Goal: Task Accomplishment & Management: Manage account settings

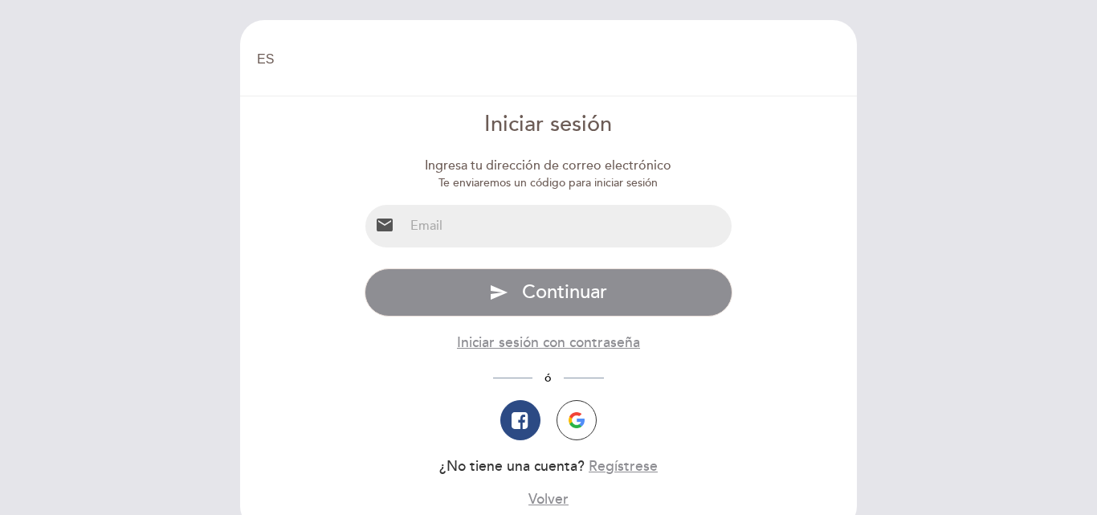
select select "es"
click at [563, 240] on input "email" at bounding box center [568, 226] width 328 height 43
type input "[EMAIL_ADDRESS][DOMAIN_NAME]"
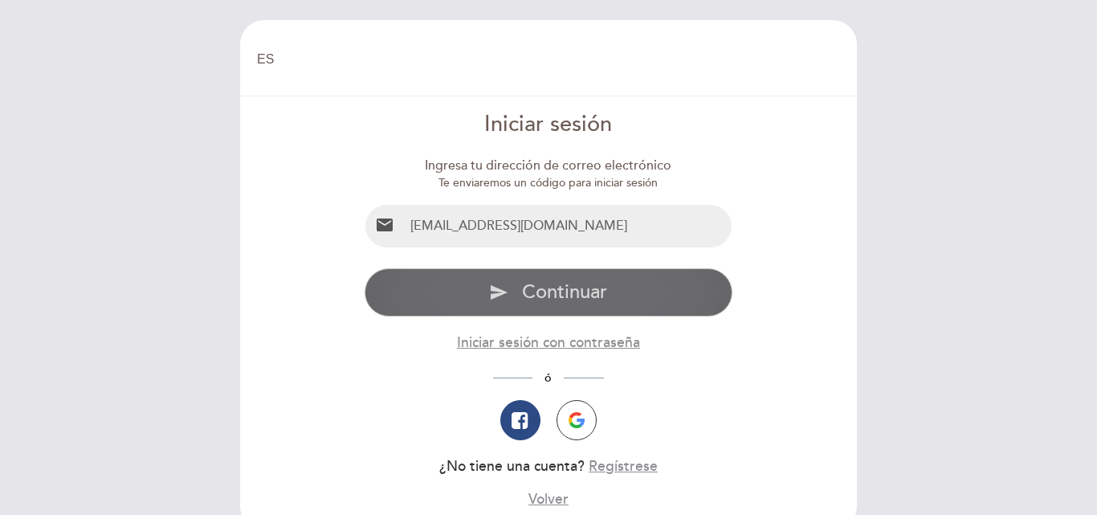
click at [558, 301] on span "Continuar" at bounding box center [564, 291] width 85 height 23
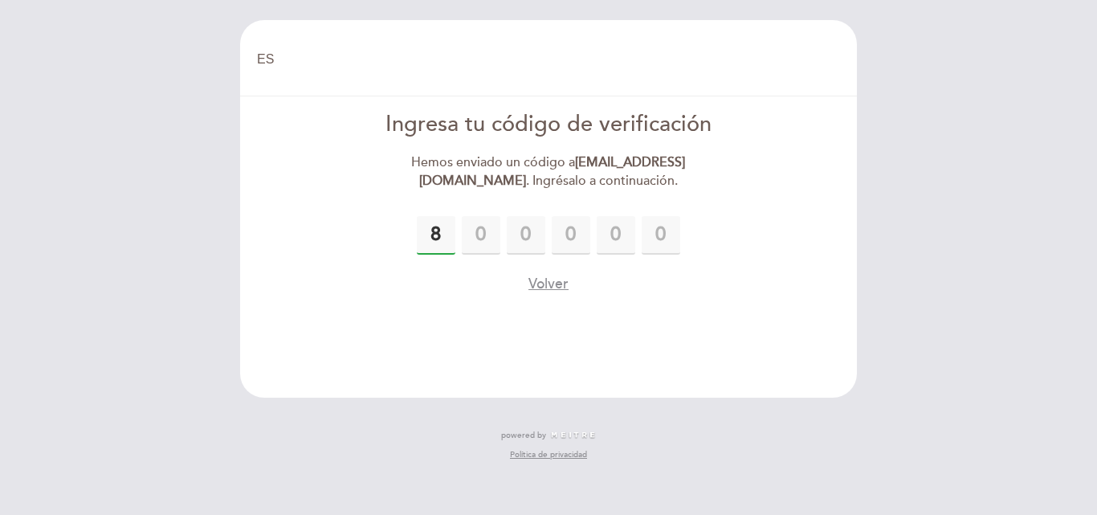
type input "8"
type input "9"
type input "4"
type input "1"
type input "5"
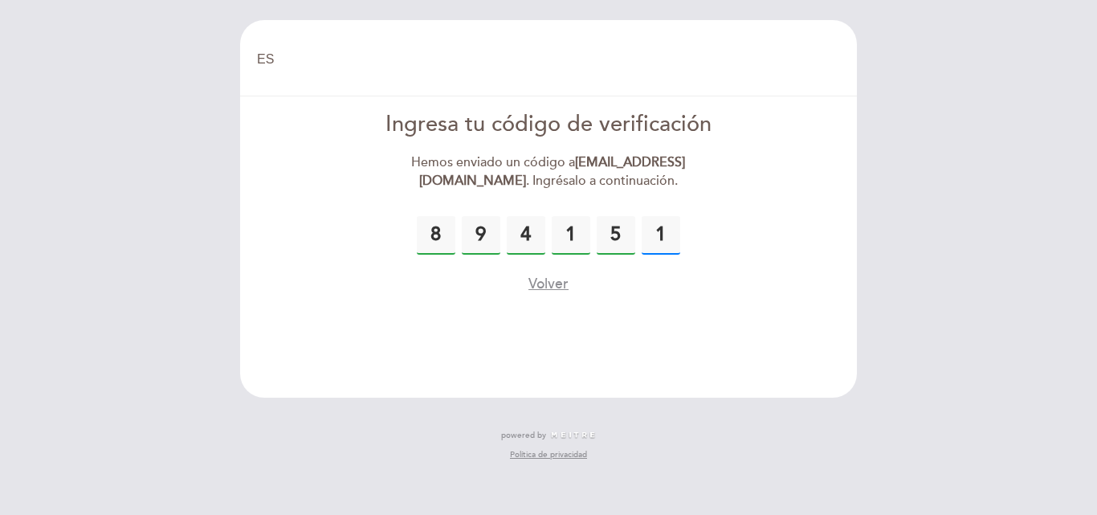
type input "1"
